Goal: Task Accomplishment & Management: Use online tool/utility

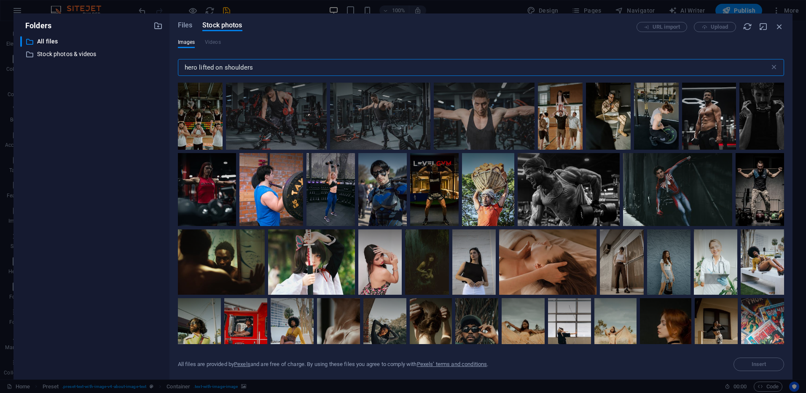
scroll to position [293, 0]
drag, startPoint x: 268, startPoint y: 68, endPoint x: 171, endPoint y: 68, distance: 97.4
click at [171, 68] on div "Files Stock photos URL import Upload Images Videos hero lifted on shoulders ​ A…" at bounding box center [480, 196] width 623 height 366
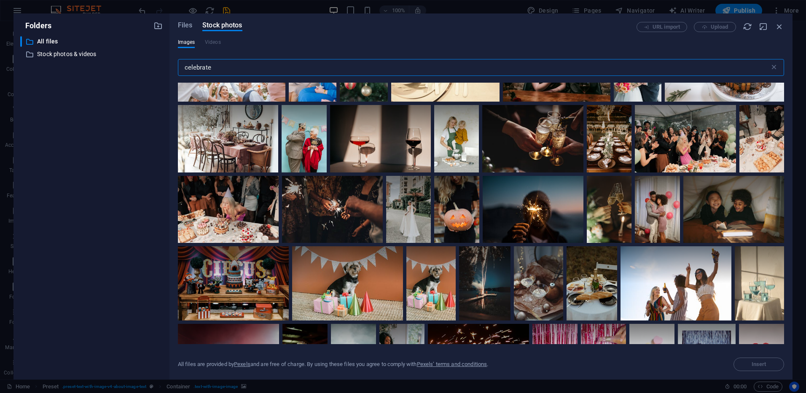
scroll to position [3203, 0]
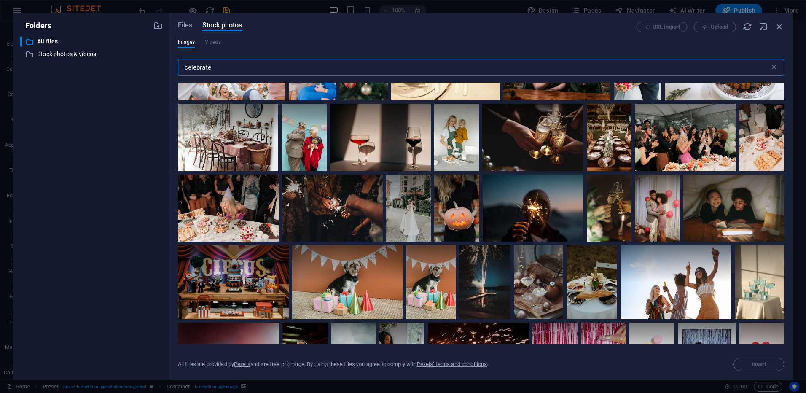
click at [222, 67] on input "celebrate" at bounding box center [474, 67] width 592 height 17
type input "celebrate"
click at [184, 23] on span "Files" at bounding box center [185, 25] width 15 height 10
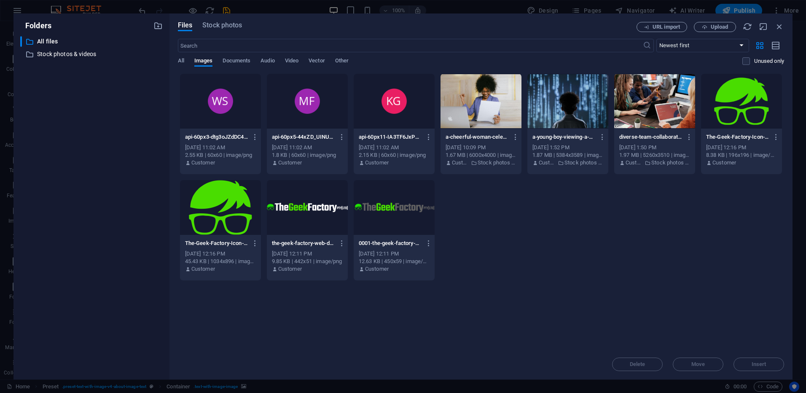
click at [238, 104] on div at bounding box center [220, 101] width 81 height 55
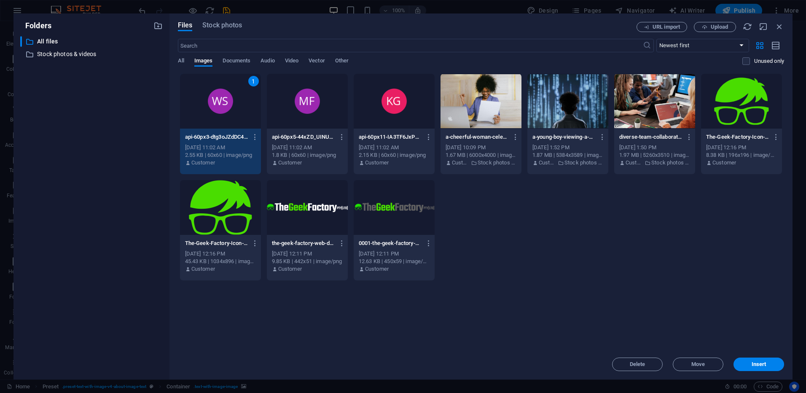
click at [295, 111] on div at bounding box center [307, 101] width 81 height 55
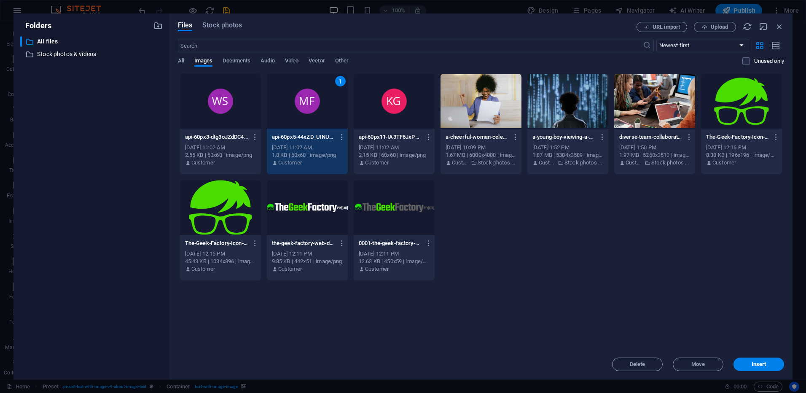
click at [234, 112] on div at bounding box center [220, 101] width 81 height 55
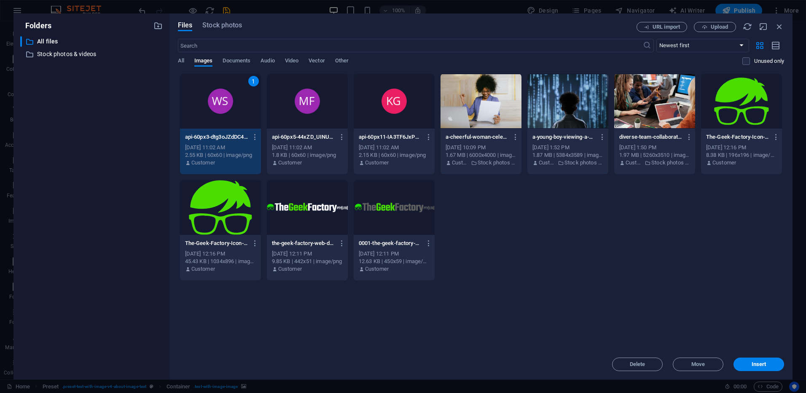
click at [319, 127] on div at bounding box center [307, 101] width 81 height 55
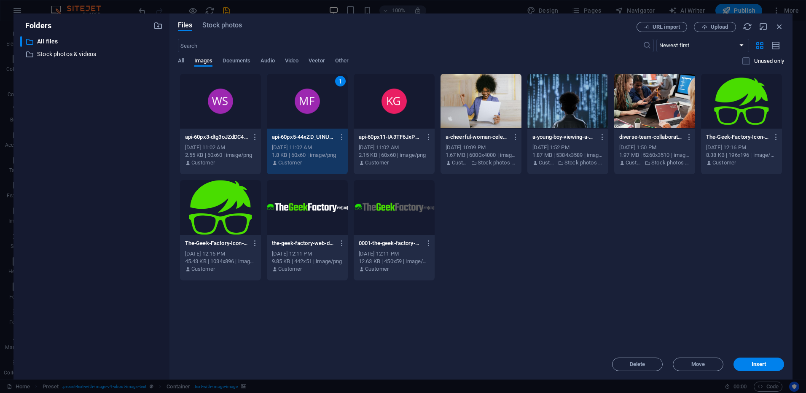
click at [248, 122] on div at bounding box center [220, 101] width 81 height 55
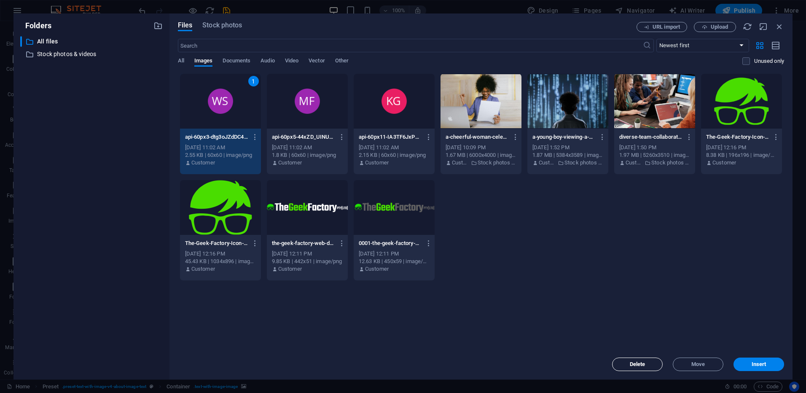
click at [648, 366] on span "Delete" at bounding box center [637, 364] width 43 height 5
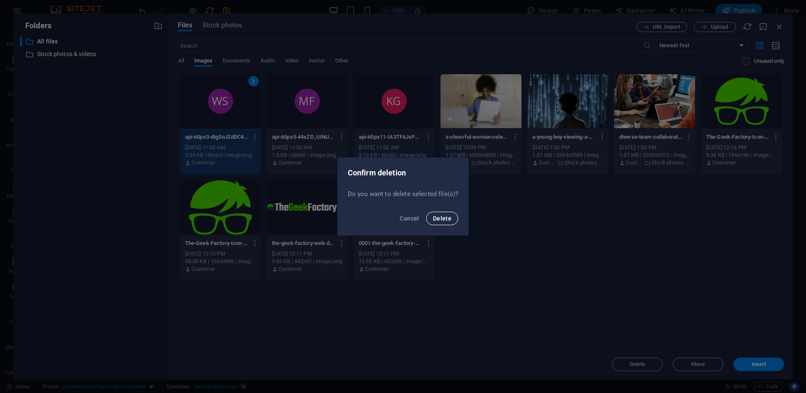
click at [441, 220] on span "Delete" at bounding box center [442, 218] width 19 height 7
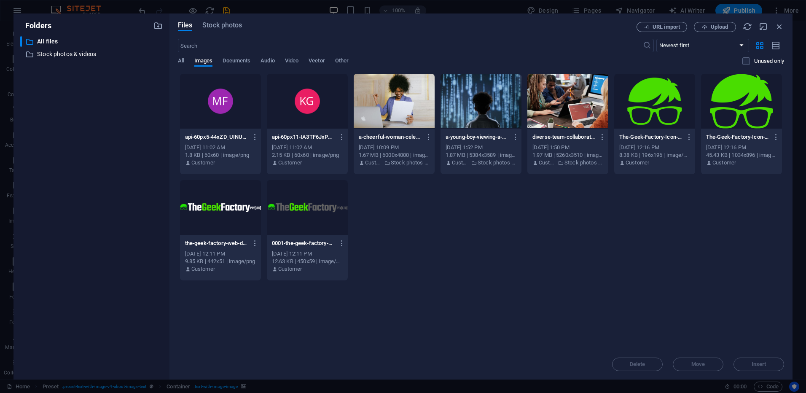
click at [236, 120] on div at bounding box center [220, 101] width 81 height 55
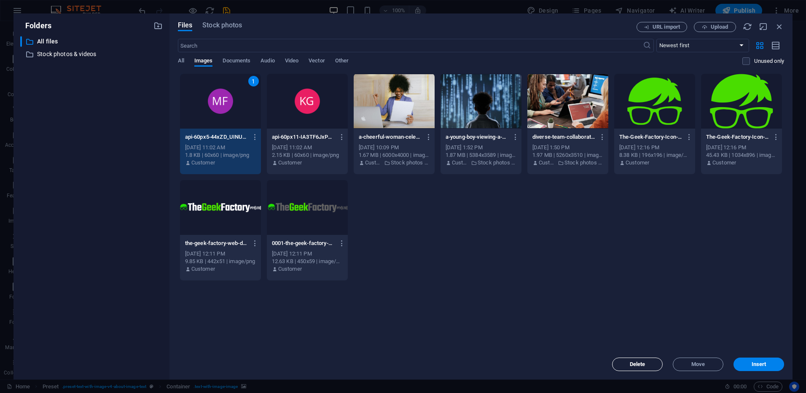
click at [639, 362] on span "Delete" at bounding box center [638, 364] width 16 height 5
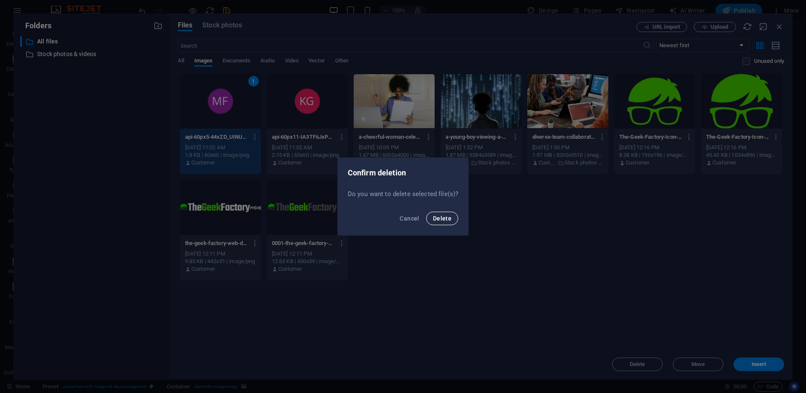
click at [442, 219] on span "Delete" at bounding box center [442, 218] width 19 height 7
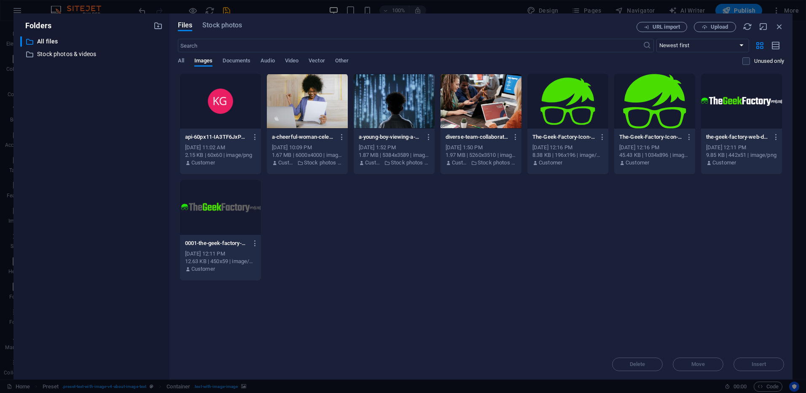
click at [229, 121] on div at bounding box center [220, 101] width 81 height 55
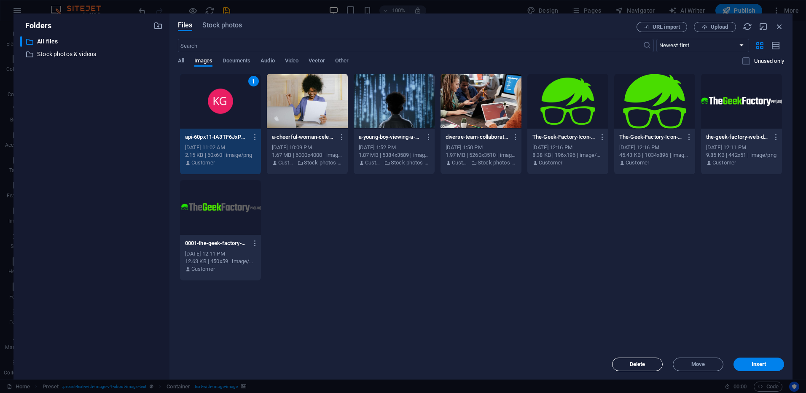
click at [635, 362] on span "Delete" at bounding box center [638, 364] width 16 height 5
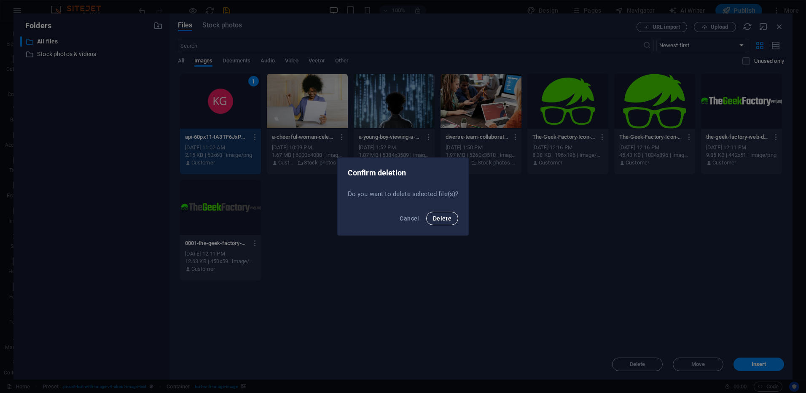
click at [440, 220] on span "Delete" at bounding box center [442, 218] width 19 height 7
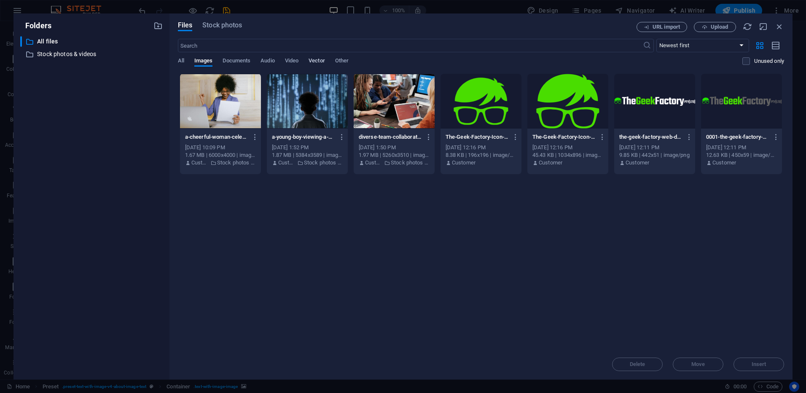
click at [319, 63] on span "Vector" at bounding box center [317, 62] width 16 height 12
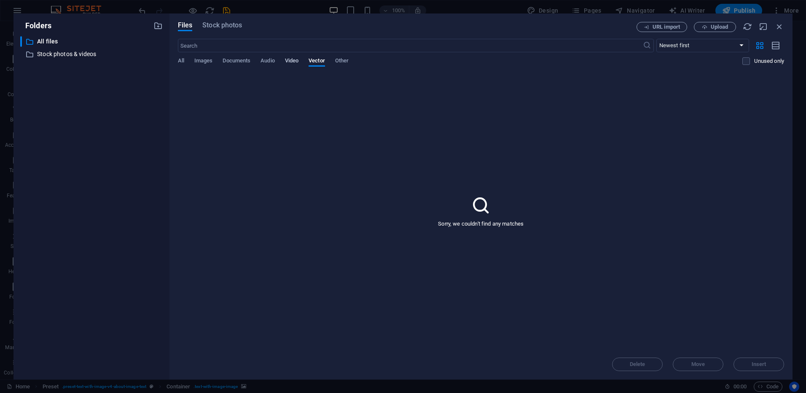
click at [291, 62] on span "Video" at bounding box center [291, 62] width 13 height 12
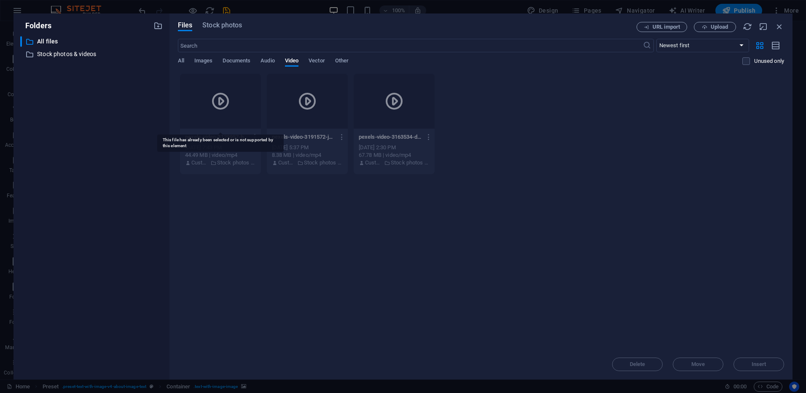
click at [219, 102] on icon at bounding box center [220, 101] width 20 height 20
click at [266, 61] on span "Audio" at bounding box center [267, 62] width 14 height 12
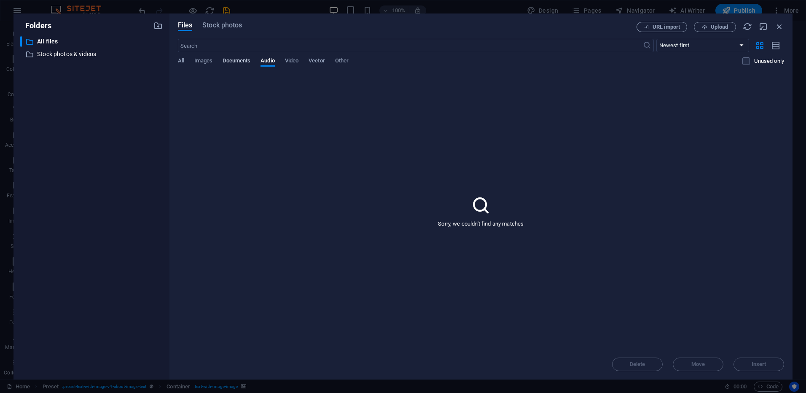
click at [239, 59] on span "Documents" at bounding box center [237, 62] width 28 height 12
click at [203, 59] on span "Images" at bounding box center [203, 62] width 19 height 12
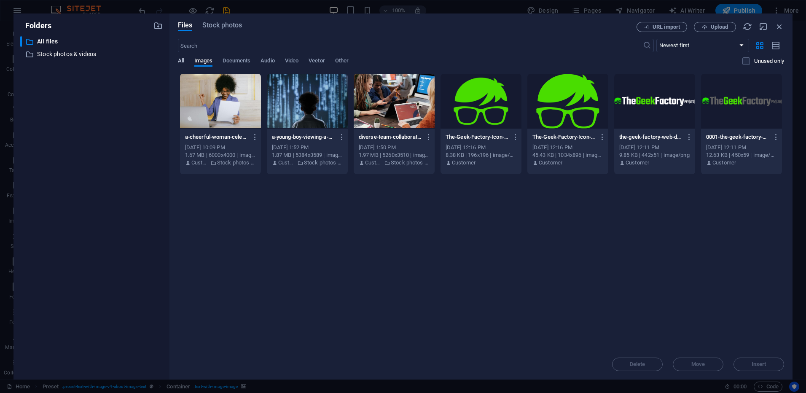
click at [182, 60] on span "All" at bounding box center [181, 62] width 6 height 12
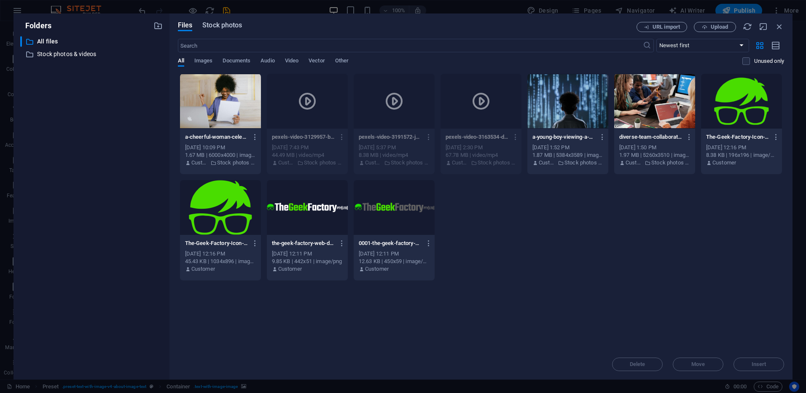
click at [221, 23] on span "Stock photos" at bounding box center [222, 25] width 40 height 10
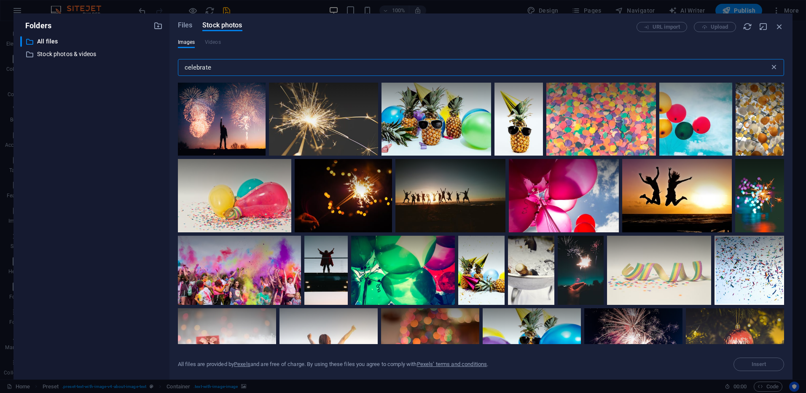
click at [772, 68] on icon at bounding box center [774, 67] width 8 height 8
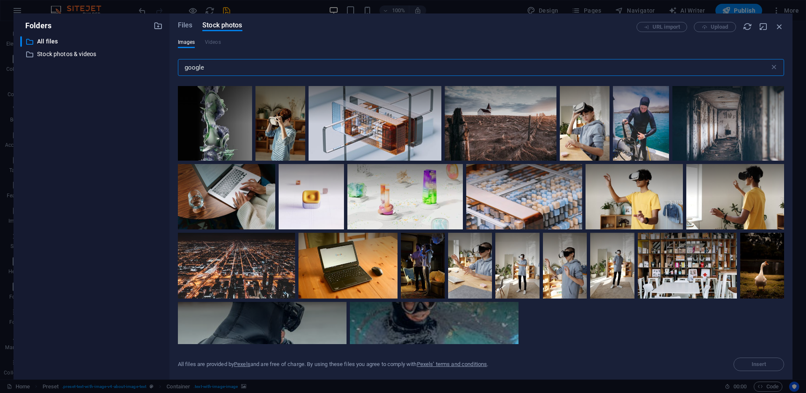
scroll to position [4933, 0]
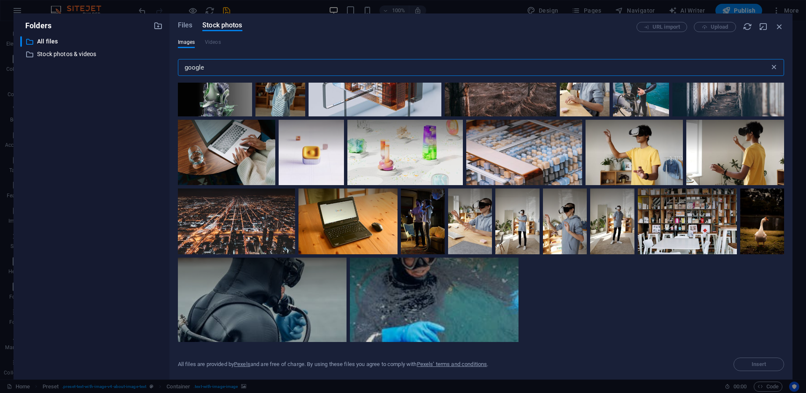
type input "google"
click at [773, 68] on icon at bounding box center [774, 67] width 8 height 8
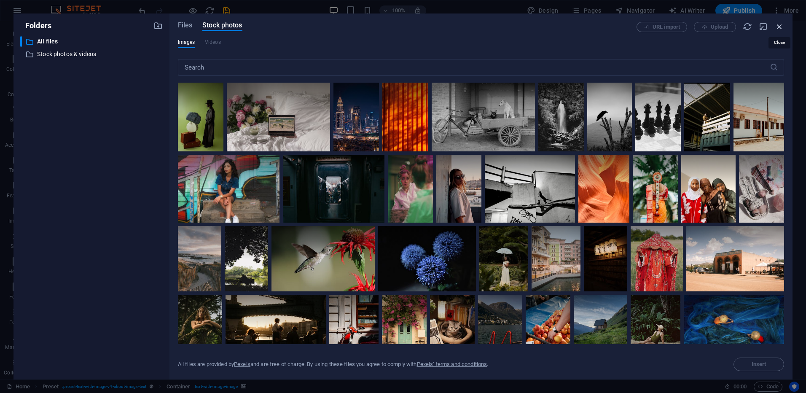
click at [778, 27] on icon "button" at bounding box center [779, 26] width 9 height 9
